Goal: Information Seeking & Learning: Understand process/instructions

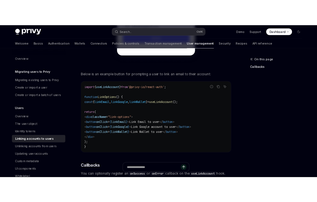
scroll to position [450, 0]
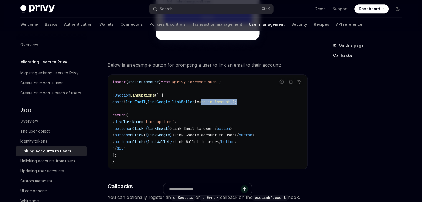
drag, startPoint x: 264, startPoint y: 97, endPoint x: 223, endPoint y: 97, distance: 40.5
click at [223, 97] on code "import { useLinkAccount } from '@privy-io/react-auth' ; function LinkOptions ()…" at bounding box center [207, 122] width 190 height 86
copy span "useLinkAccount ();"
type textarea "*"
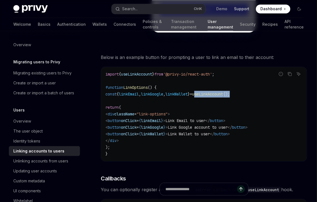
click at [242, 10] on link "Support" at bounding box center [241, 9] width 15 height 6
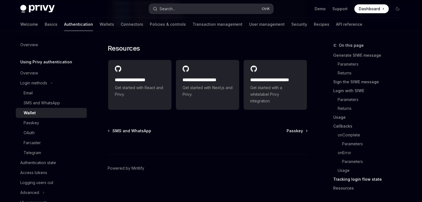
click at [191, 10] on button "Search... Ctrl K" at bounding box center [211, 9] width 124 height 10
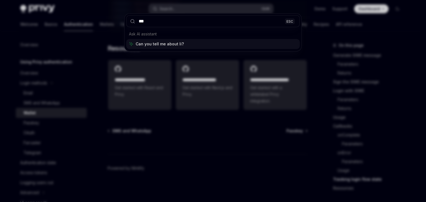
type input "****"
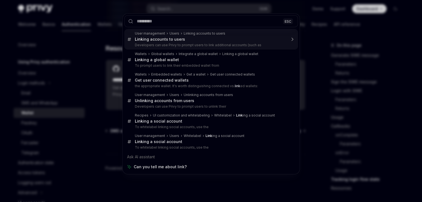
type textarea "*"
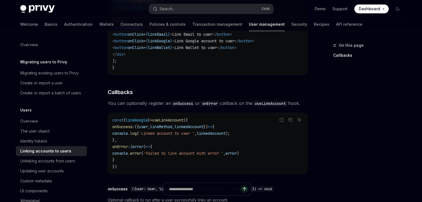
scroll to position [544, 0]
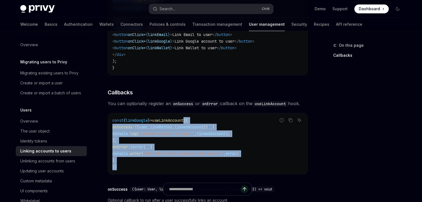
drag, startPoint x: 116, startPoint y: 167, endPoint x: 193, endPoint y: 124, distance: 88.6
click at [193, 124] on code "const { linkGoogle } = useLinkAccount ({ onSuccess : ({ user , linkMethod , lin…" at bounding box center [207, 143] width 190 height 53
click at [120, 170] on code "const { linkGoogle } = useLinkAccount ({ onSuccess : ({ user , linkMethod , lin…" at bounding box center [207, 143] width 190 height 53
drag, startPoint x: 118, startPoint y: 169, endPoint x: 160, endPoint y: 123, distance: 62.3
click at [160, 123] on code "const { linkGoogle } = useLinkAccount ({ onSuccess : ({ user , linkMethod , lin…" at bounding box center [207, 143] width 190 height 53
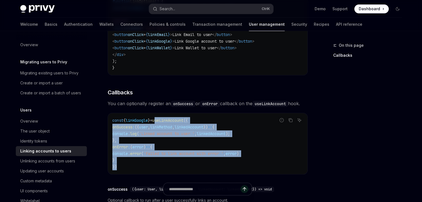
copy code "useLinkAccount ({ onSuccess : ({ user , linkMethod , linkedAccount }) => { cons…"
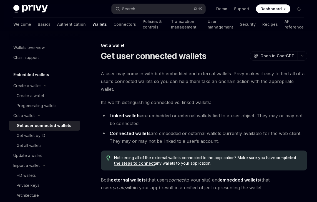
scroll to position [530, 0]
